Goal: Task Accomplishment & Management: Complete application form

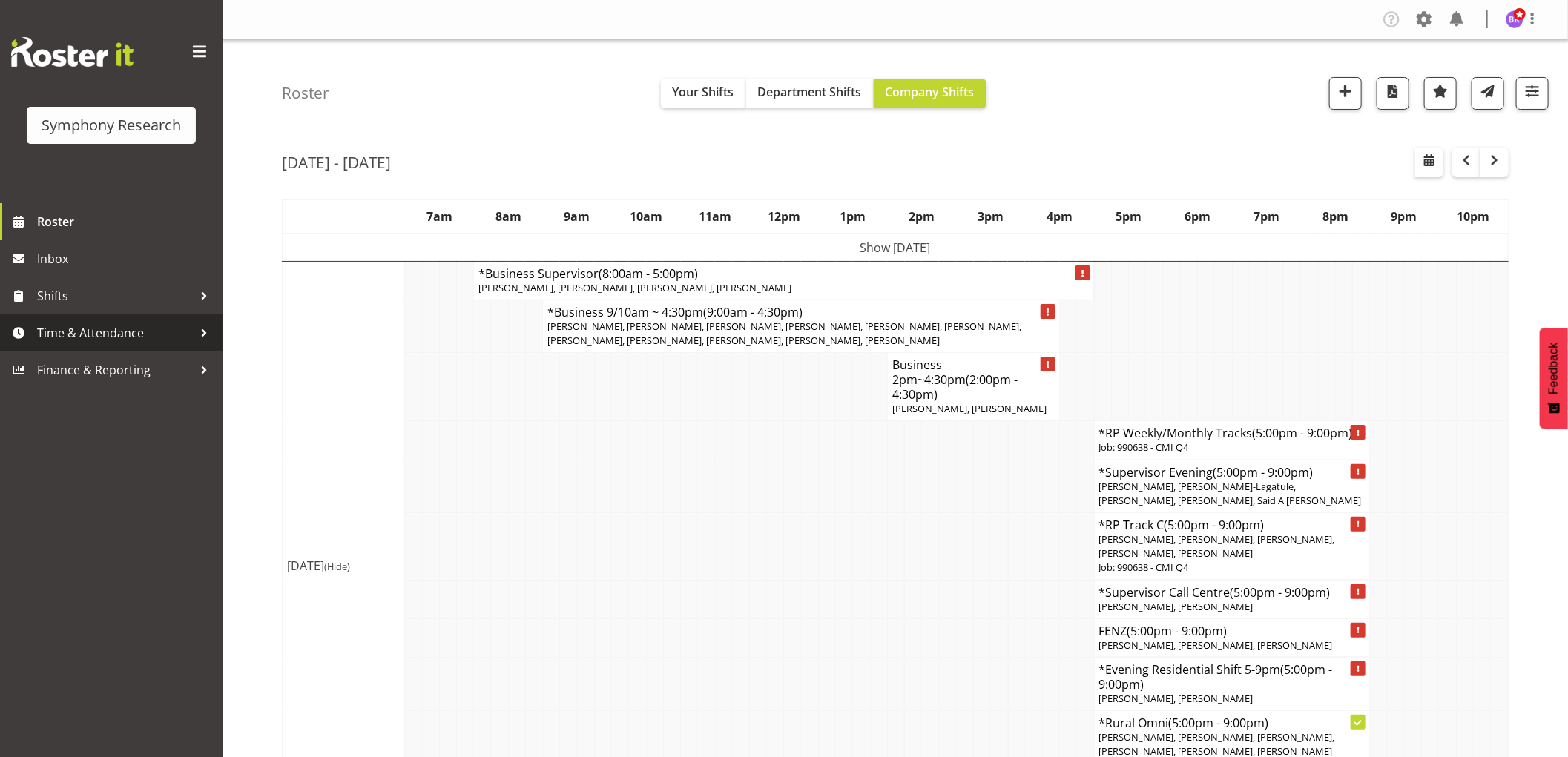
click at [108, 336] on span "Time & Attendance" at bounding box center [115, 333] width 156 height 22
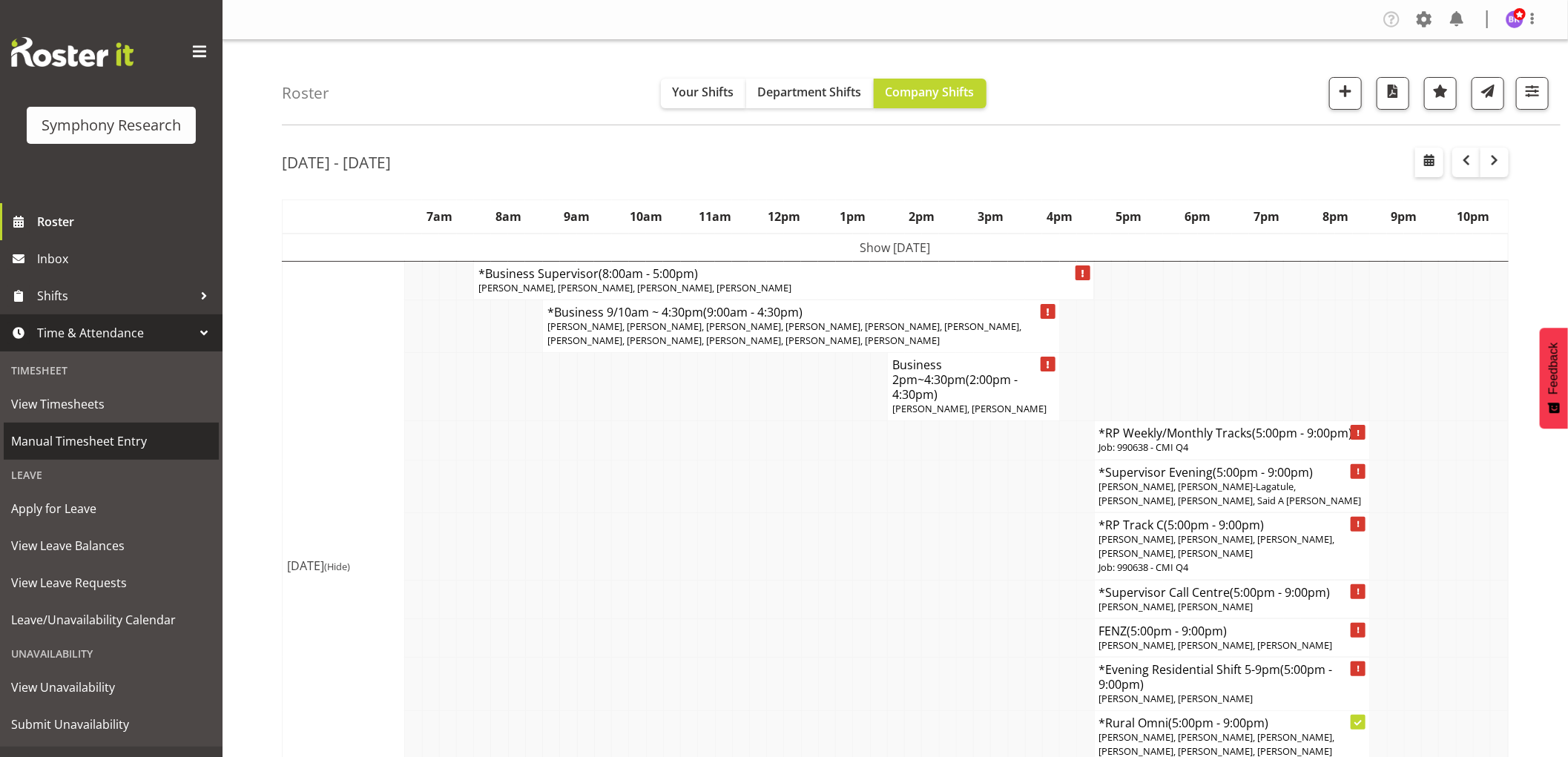
drag, startPoint x: 102, startPoint y: 443, endPoint x: 92, endPoint y: 429, distance: 17.2
click at [104, 443] on span "Manual Timesheet Entry" at bounding box center [111, 441] width 201 height 22
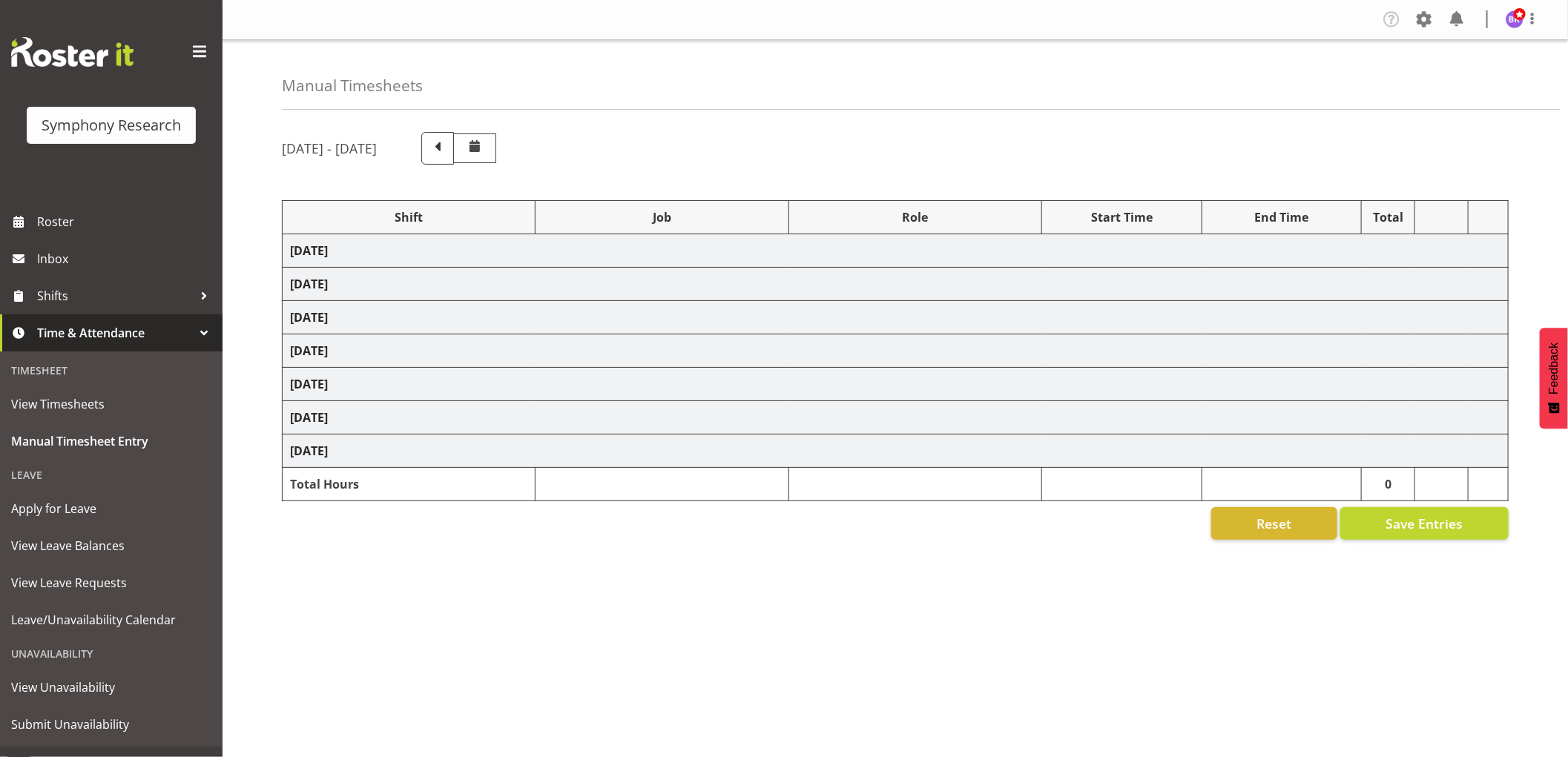
select select "1607"
select select "9426"
select select "1607"
select select "10239"
select select "1607"
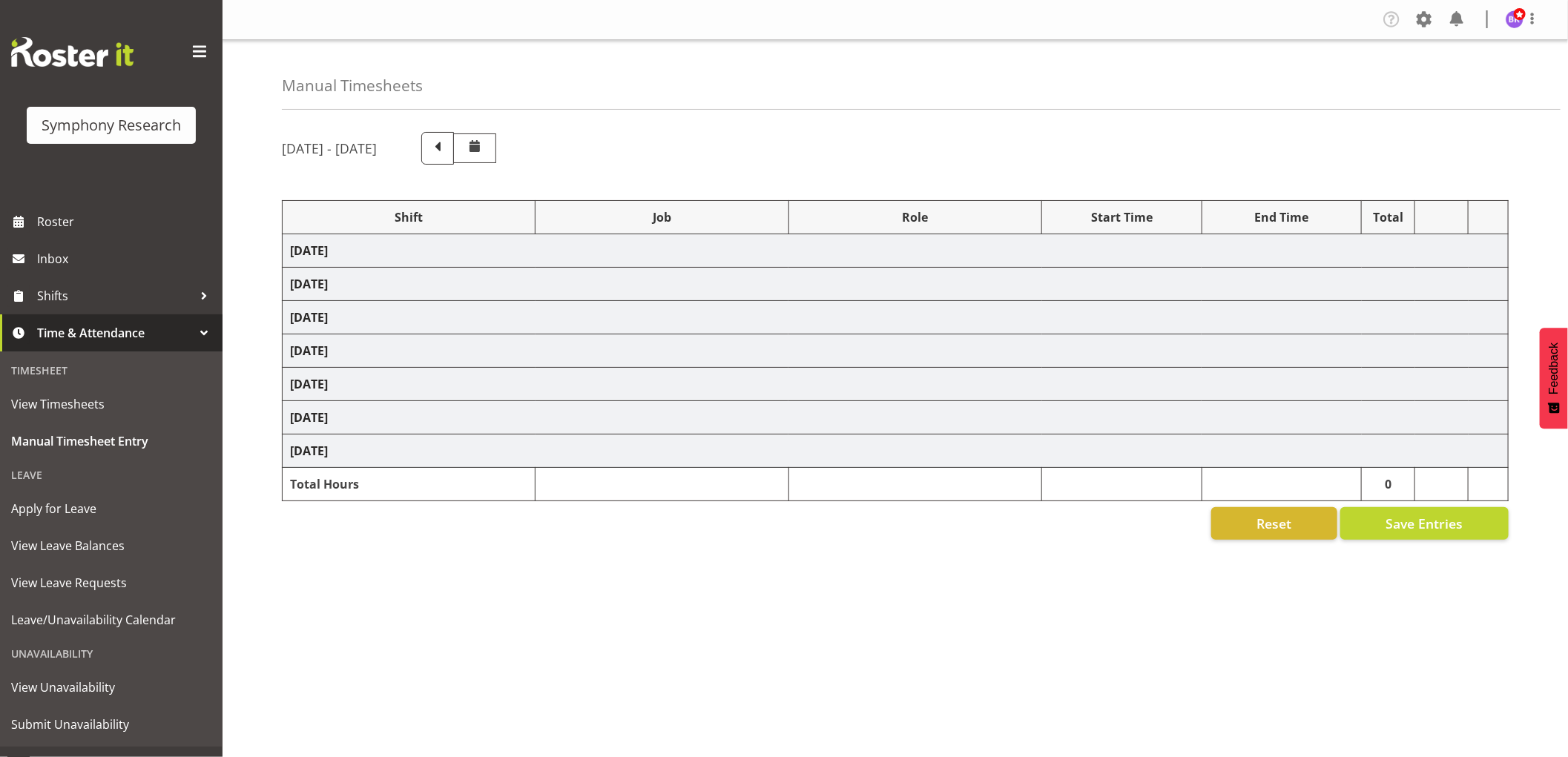
select select "9636"
select select "1607"
select select "10242"
select select "1607"
select select "10242"
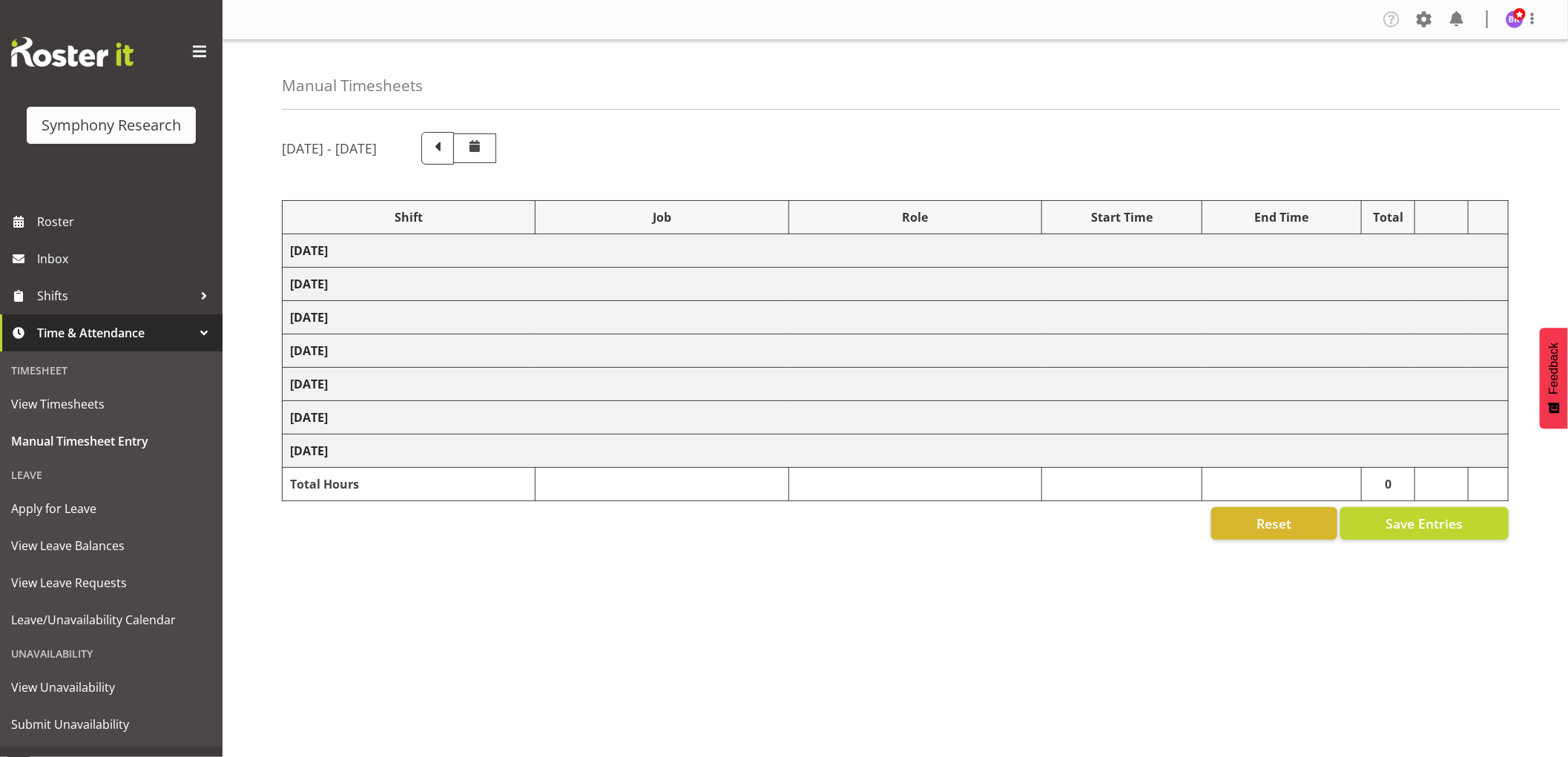
select select "1607"
select select "10499"
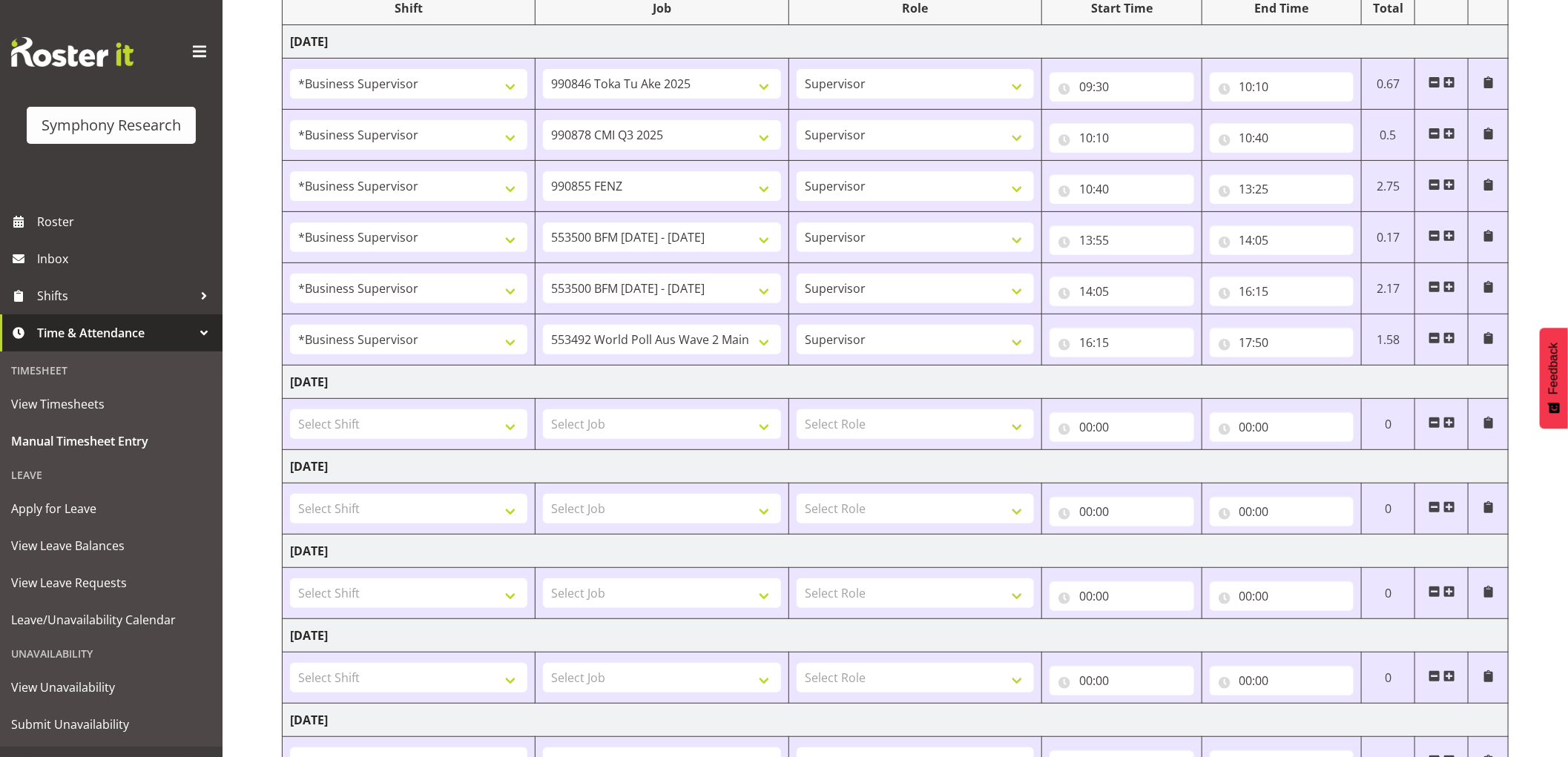
scroll to position [247, 0]
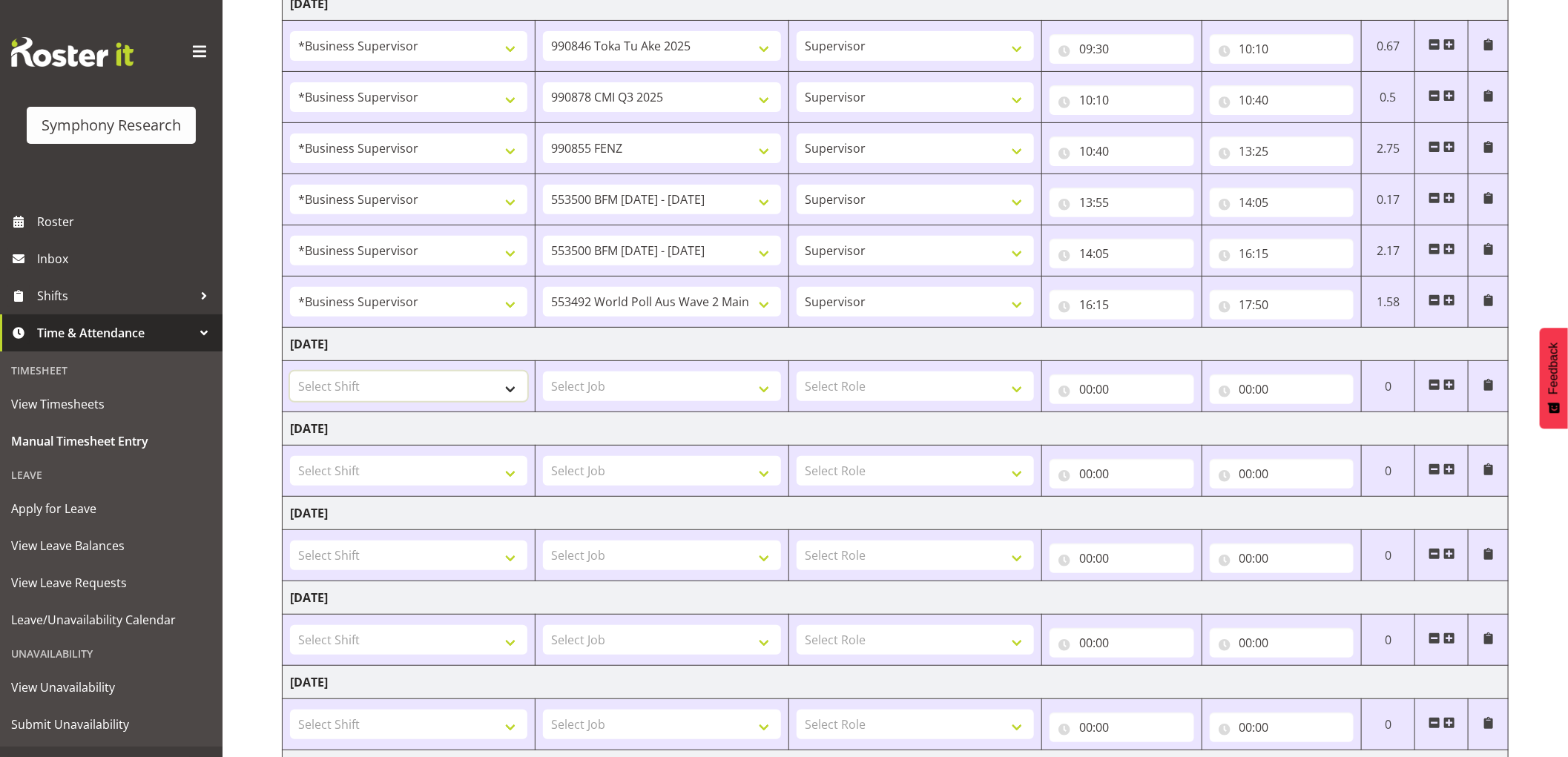
click at [464, 382] on select "Select Shift !!Project Briefing (Job to be assigned) !!Weekend Residential (Ros…" at bounding box center [409, 386] width 238 height 30
select select "1607"
click at [290, 373] on select "Select Shift !!Project Briefing (Job to be assigned) !!Weekend Residential (Ros…" at bounding box center [409, 386] width 238 height 30
click at [647, 389] on select "Select Job 550060 IF Admin 553492 World Poll Aus Wave 2 Main 2025 553493 World …" at bounding box center [662, 386] width 238 height 30
select select "743"
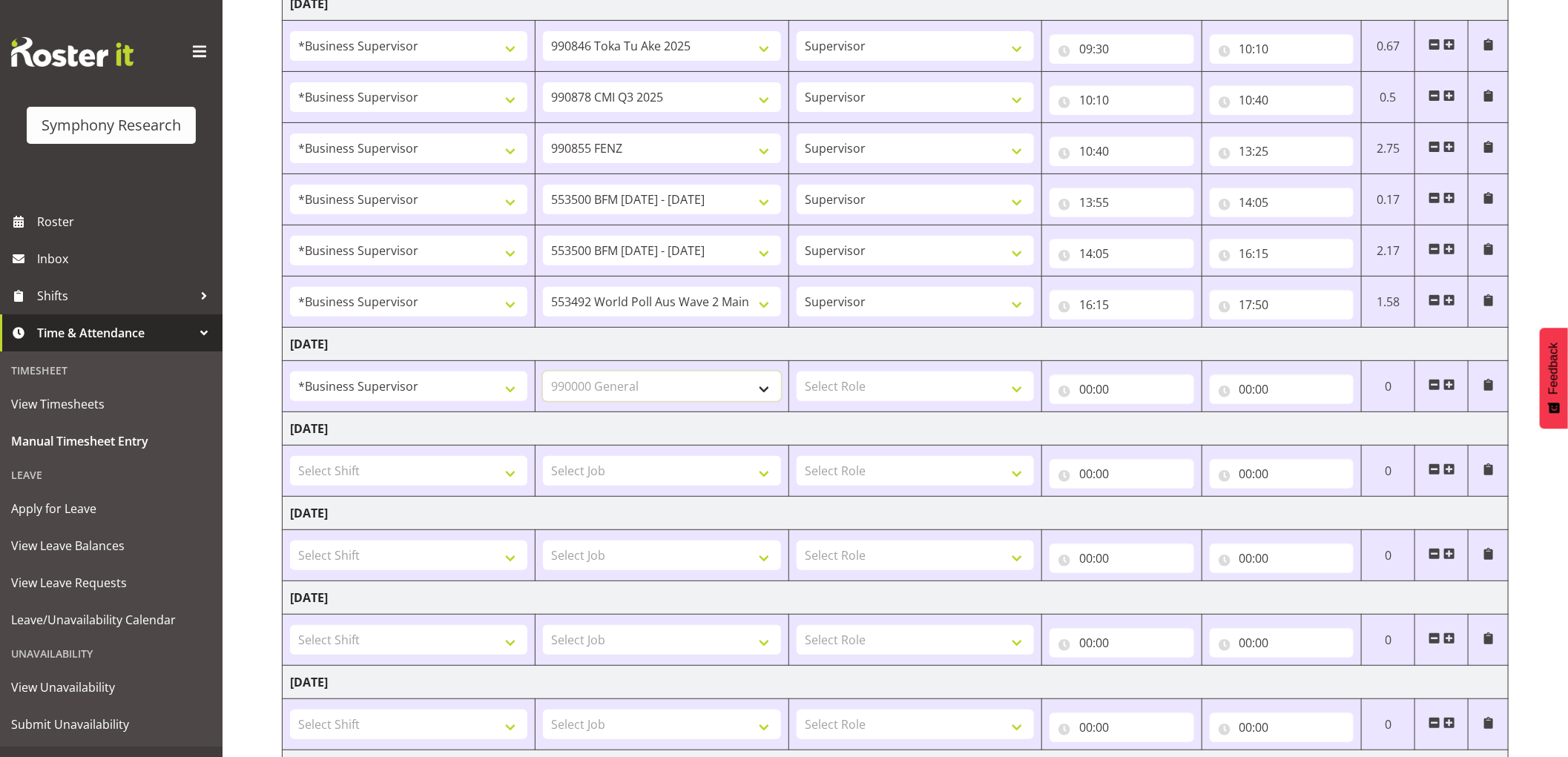
click at [543, 373] on select "Select Job 550060 IF Admin 553492 World Poll Aus Wave 2 Main 2025 553493 World …" at bounding box center [662, 386] width 238 height 30
click at [851, 384] on select "Select Role Supervisor Interviewing Briefing" at bounding box center [916, 386] width 238 height 30
select select "45"
click at [797, 373] on select "Select Role Supervisor Interviewing Briefing" at bounding box center [916, 386] width 238 height 30
click at [1088, 386] on input "00:00" at bounding box center [1122, 389] width 145 height 30
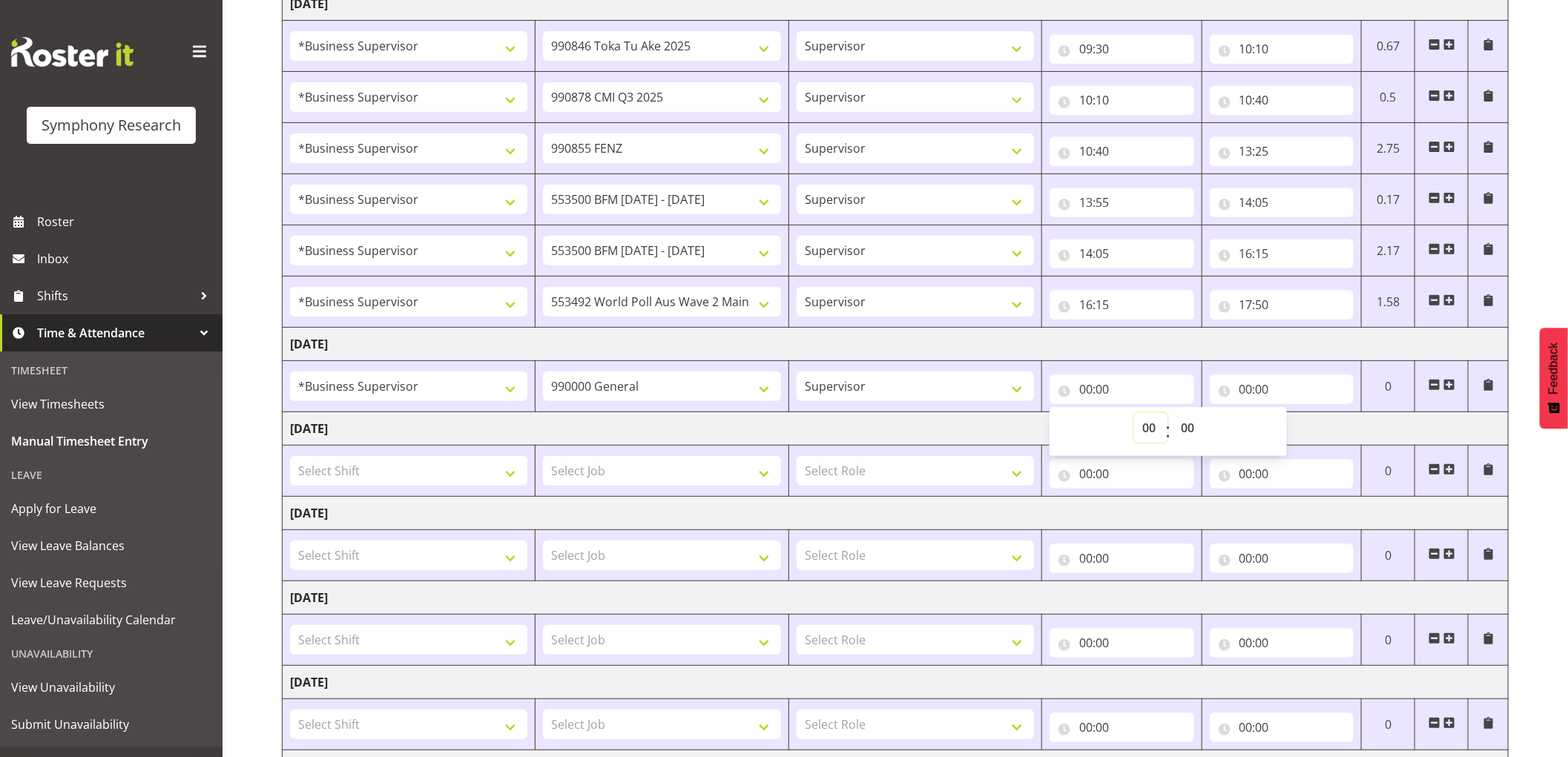
click at [1143, 431] on select "00 01 02 03 04 05 06 07 08 09 10 11 12 13 14 15 16 17 18 19 20 21 22 23" at bounding box center [1151, 427] width 34 height 30
select select "8"
click at [1134, 414] on select "00 01 02 03 04 05 06 07 08 09 10 11 12 13 14 15 16 17 18 19 20 21 22 23" at bounding box center [1151, 427] width 34 height 30
type input "08:00"
click at [1193, 436] on select "00 01 02 03 04 05 06 07 08 09 10 11 12 13 14 15 16 17 18 19 20 21 22 23 24 25 2…" at bounding box center [1189, 427] width 34 height 30
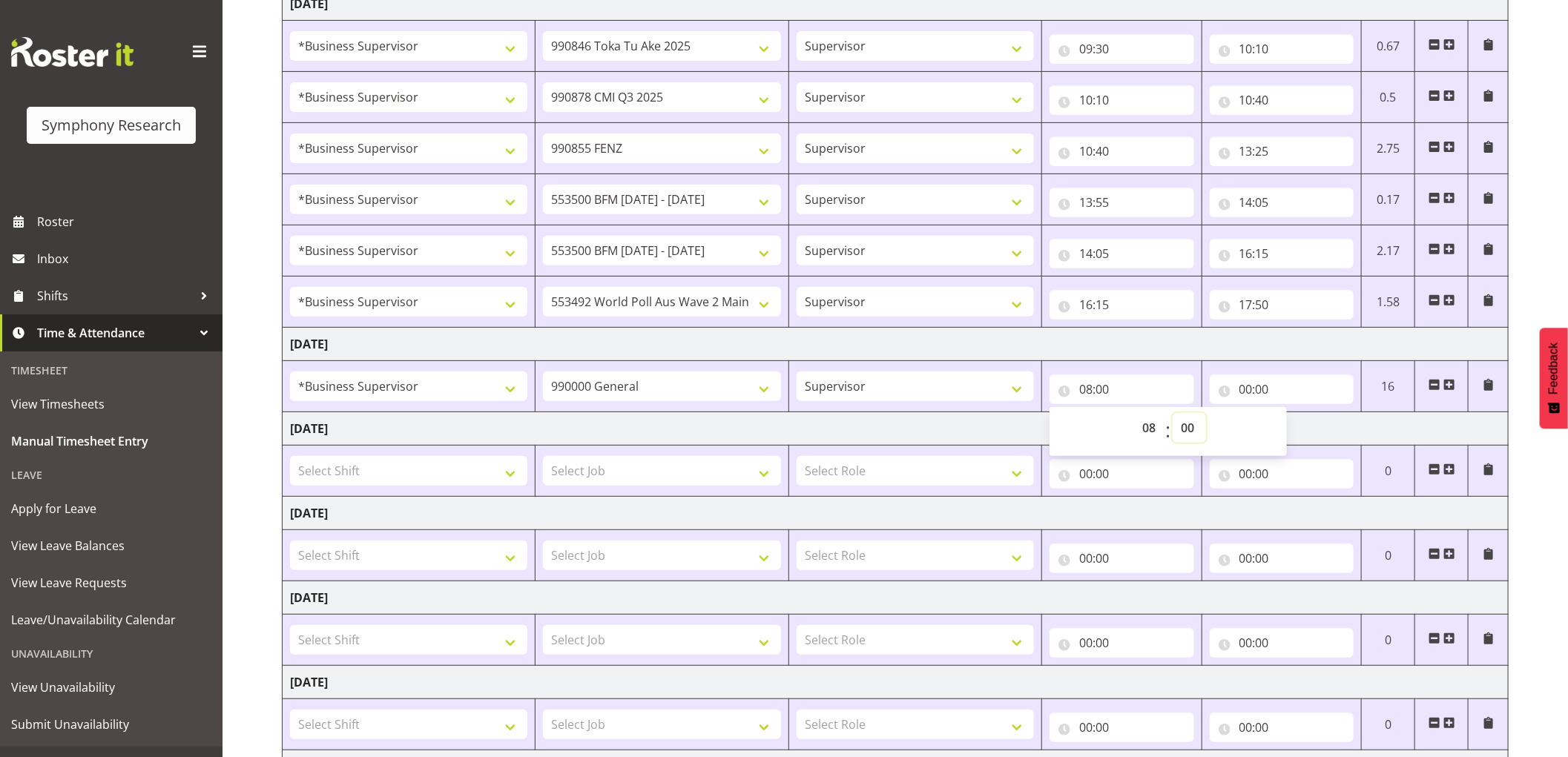
select select "20"
click at [1173, 414] on select "00 01 02 03 04 05 06 07 08 09 10 11 12 13 14 15 16 17 18 19 20 21 22 23 24 25 2…" at bounding box center [1189, 427] width 34 height 30
type input "08:20"
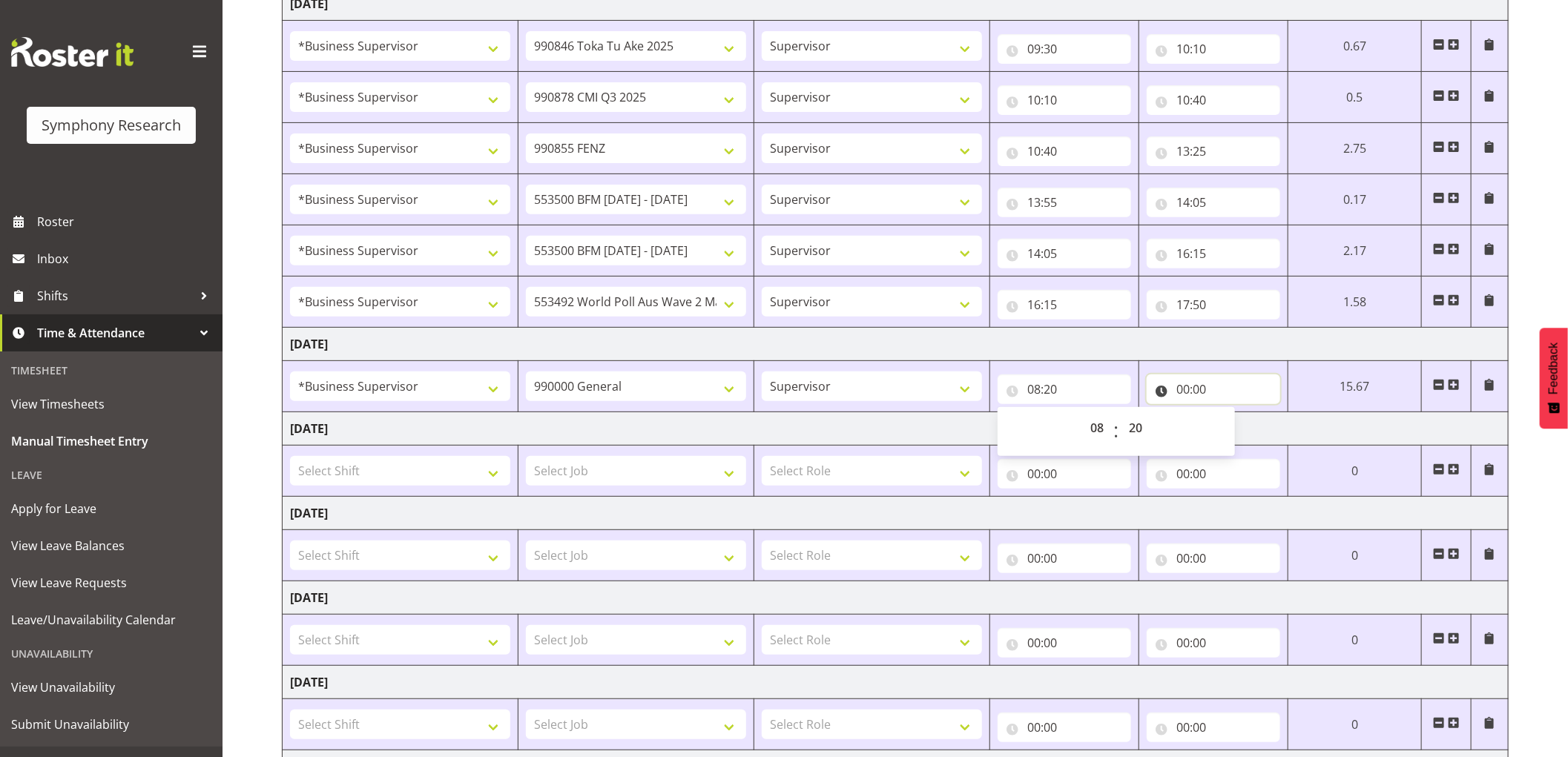
click at [1187, 389] on input "00:00" at bounding box center [1213, 389] width 133 height 30
click at [1238, 425] on select "00 01 02 03 04 05 06 07 08 09 10 11 12 13 14 15 16 17 18 19 20 21 22 23" at bounding box center [1248, 427] width 34 height 30
select select "8"
click at [1232, 414] on select "00 01 02 03 04 05 06 07 08 09 10 11 12 13 14 15 16 17 18 19 20 21 22 23" at bounding box center [1248, 427] width 34 height 30
type input "08:00"
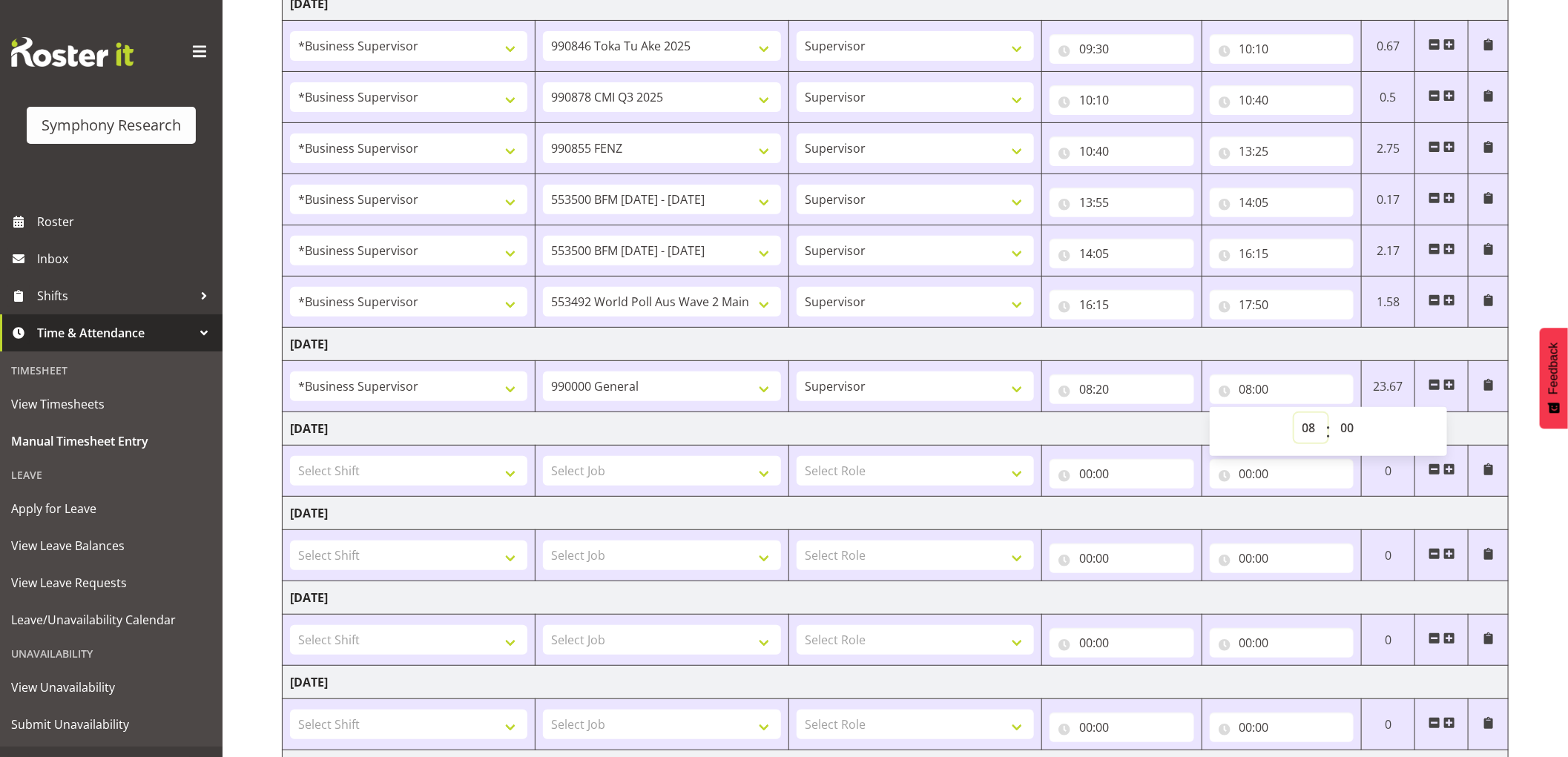
click at [1313, 425] on select "00 01 02 03 04 05 06 07 08 09 10 11 12 13 14 15 16 17 18 19 20 21 22 23" at bounding box center [1311, 427] width 34 height 30
select select "9"
click at [1294, 414] on select "00 01 02 03 04 05 06 07 08 09 10 11 12 13 14 15 16 17 18 19 20 21 22 23" at bounding box center [1311, 427] width 34 height 30
type input "09:00"
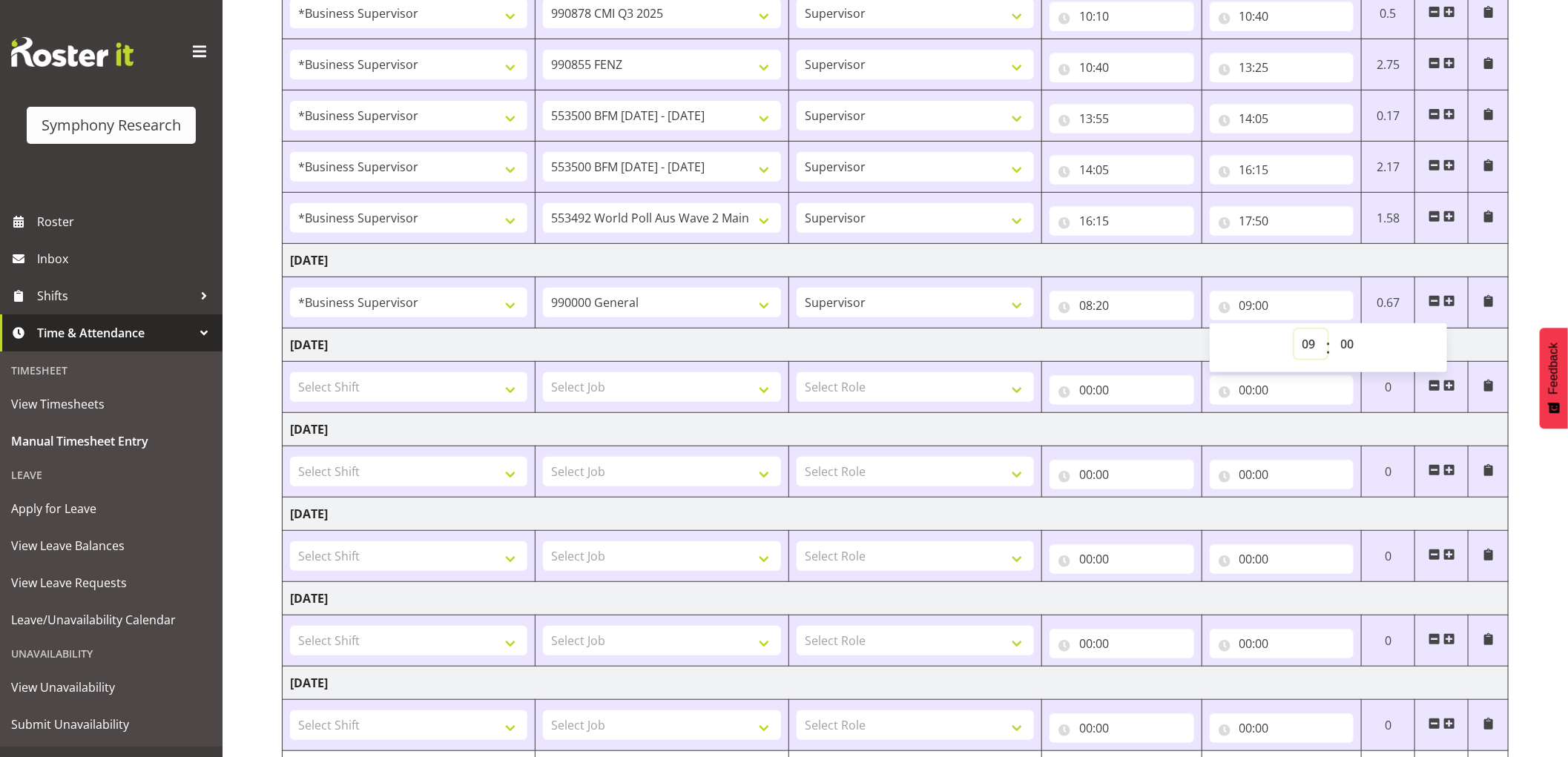
scroll to position [423, 0]
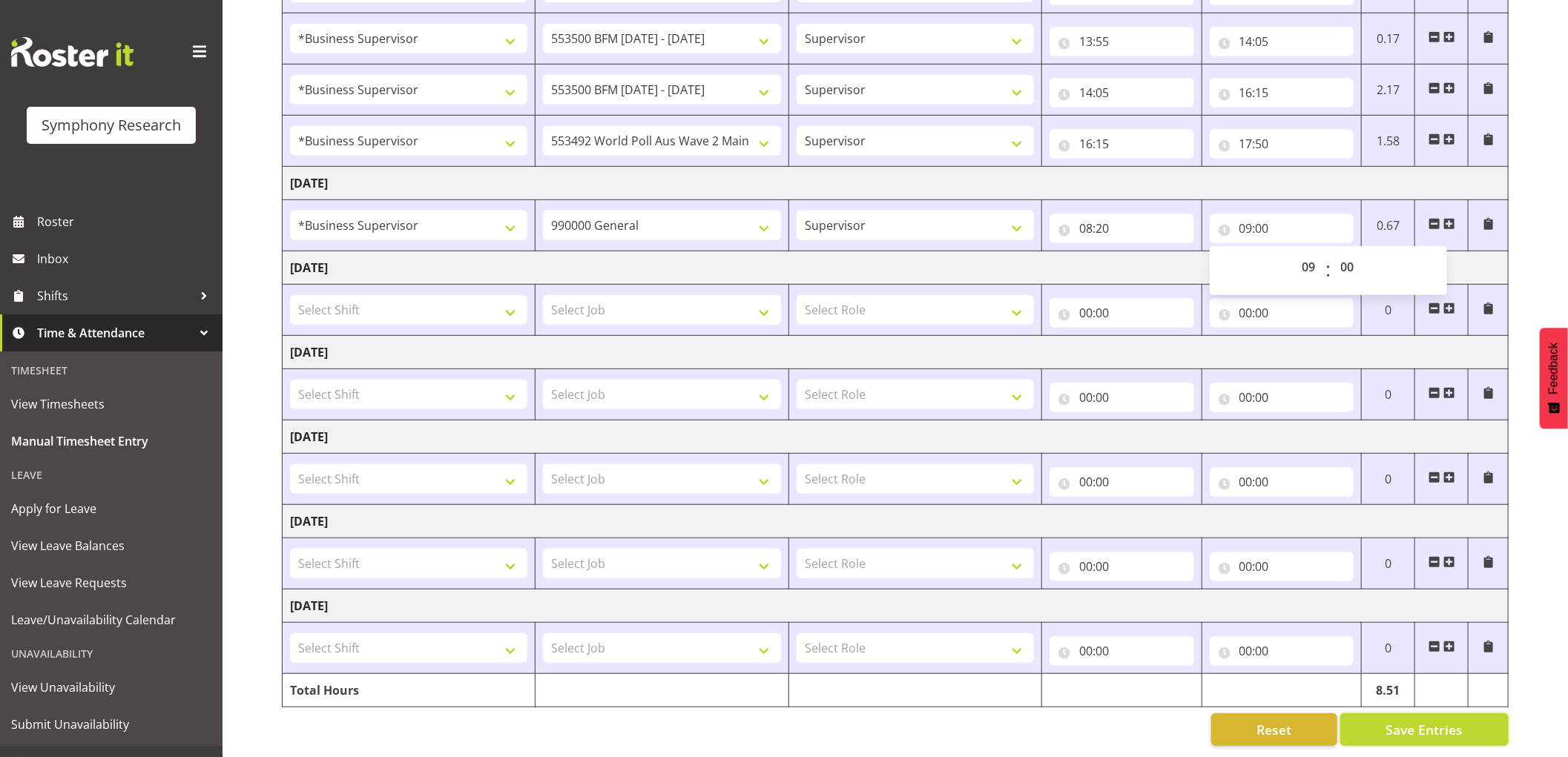
drag, startPoint x: 1388, startPoint y: 717, endPoint x: 1372, endPoint y: 683, distance: 37.6
click at [1389, 720] on span "Save Entries" at bounding box center [1425, 729] width 78 height 19
click at [1453, 218] on span at bounding box center [1449, 224] width 12 height 12
